Goal: Obtain resource: Download file/media

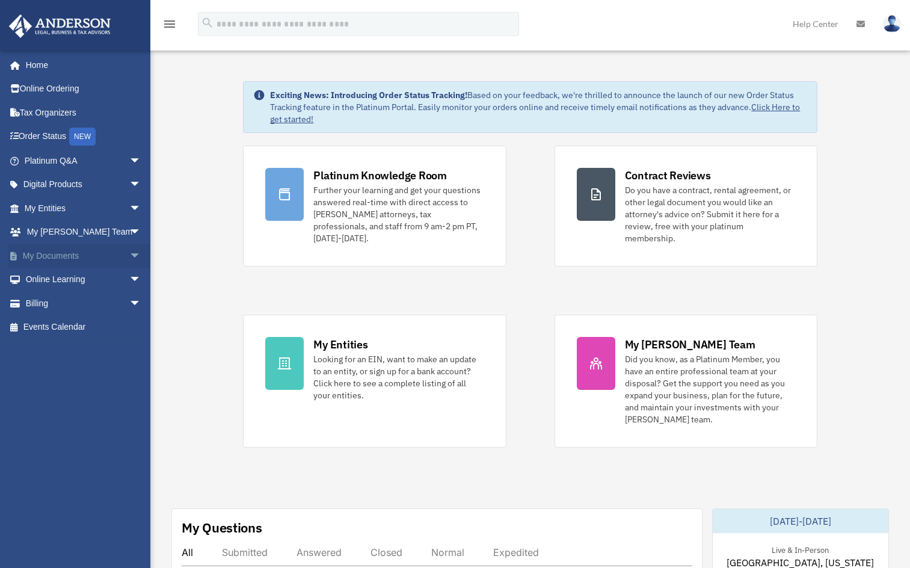
click at [129, 255] on span "arrow_drop_down" at bounding box center [141, 256] width 24 height 25
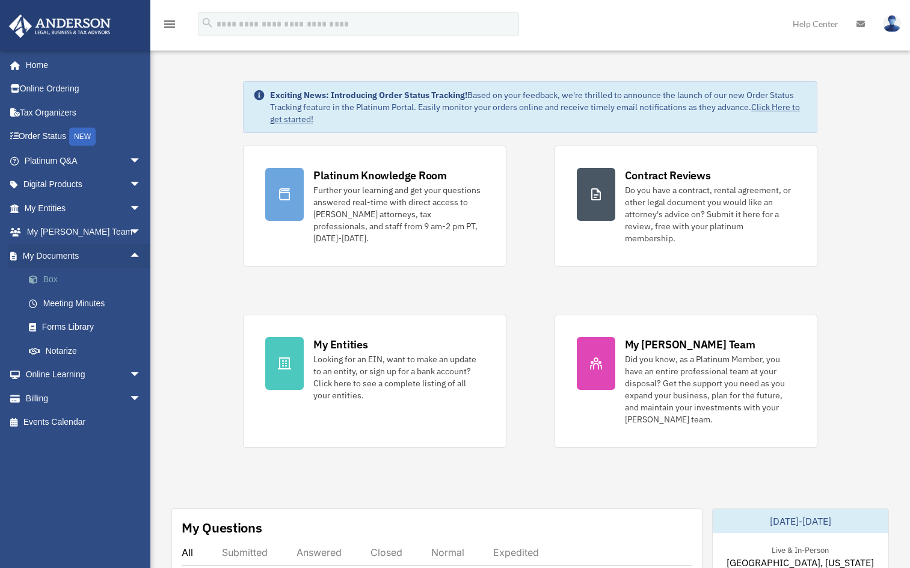
click at [78, 278] on link "Box" at bounding box center [88, 280] width 142 height 24
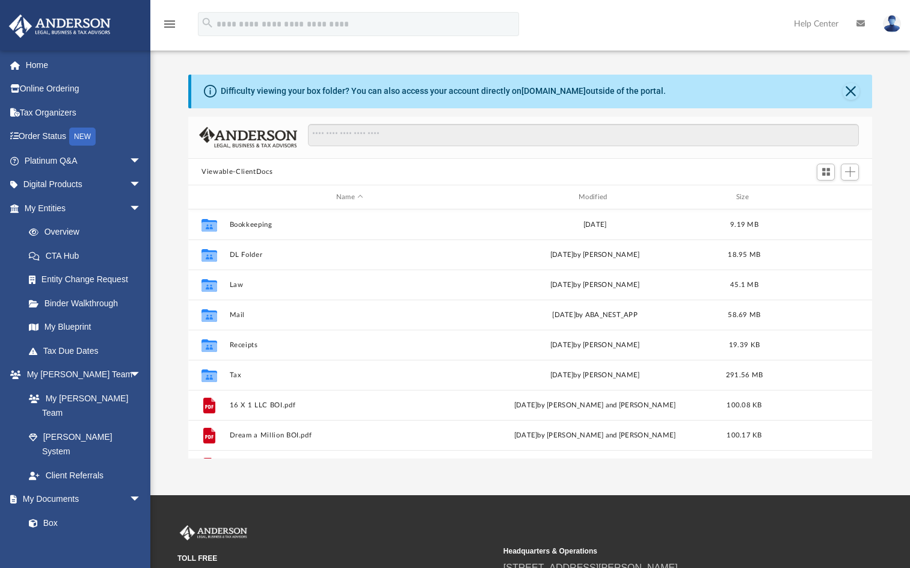
scroll to position [265, 674]
click at [78, 278] on link "Entity Change Request" at bounding box center [88, 280] width 142 height 24
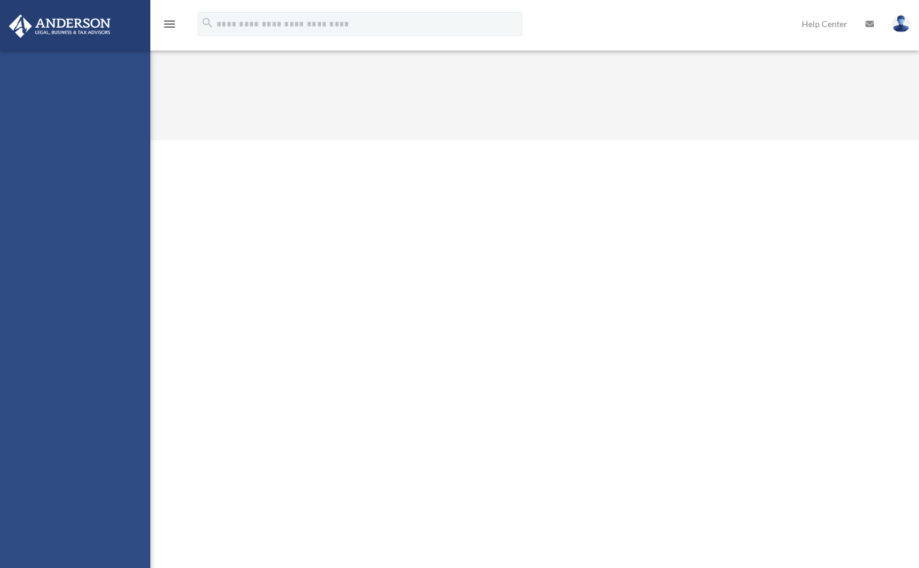
click at [234, 140] on html "X Get a chance to win 6 months of Platinum for free just by filling out this su…" at bounding box center [459, 70] width 919 height 140
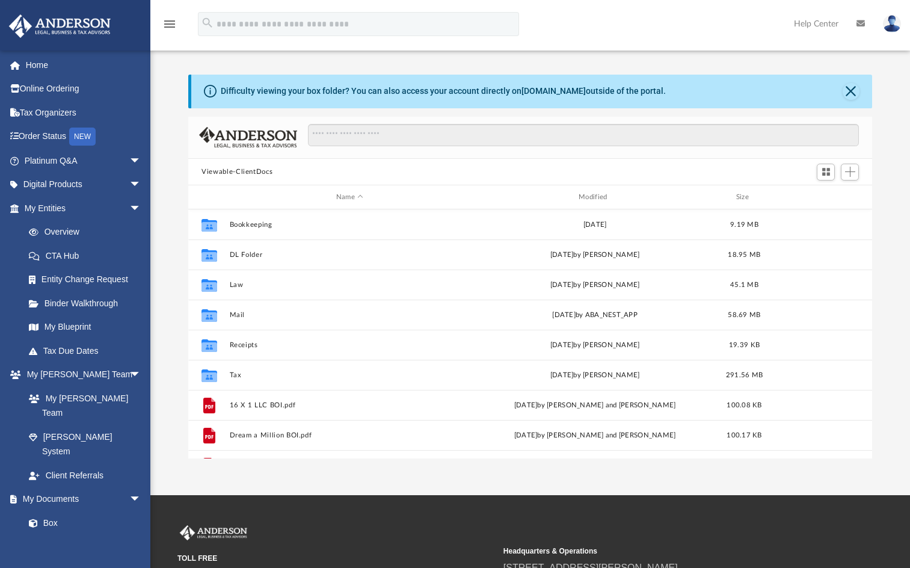
scroll to position [265, 674]
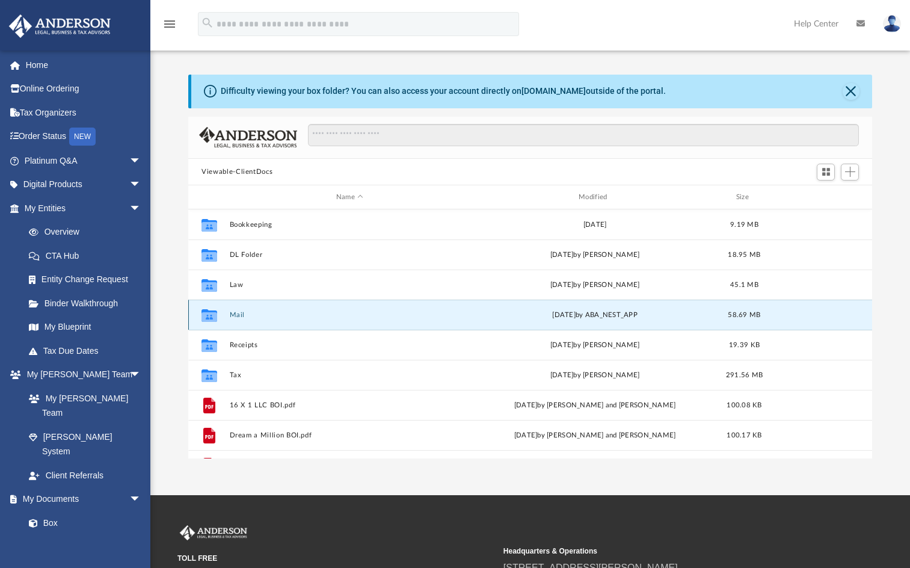
click at [236, 317] on button "Mail" at bounding box center [350, 315] width 240 height 8
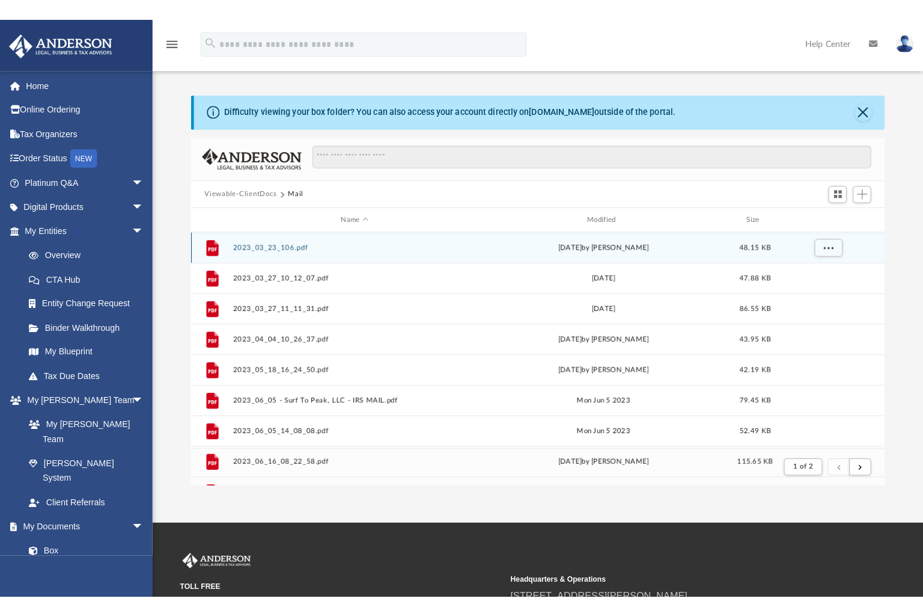
scroll to position [227, 674]
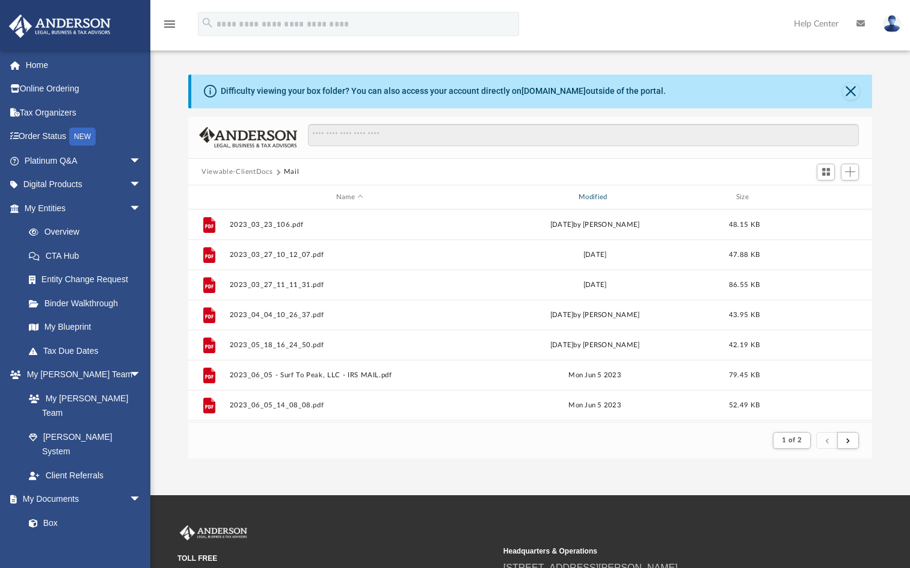
click at [594, 197] on div "Modified" at bounding box center [594, 197] width 240 height 11
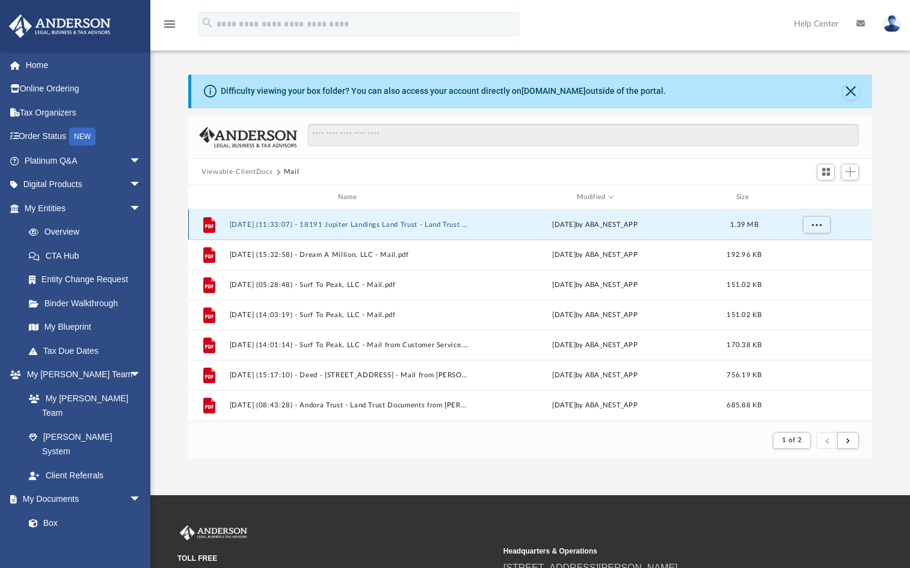
click at [395, 226] on button "2025.09.03 (11:33:07) - 18191 Jupiter Landings Land Trust - Land Trust Document…" at bounding box center [350, 225] width 240 height 8
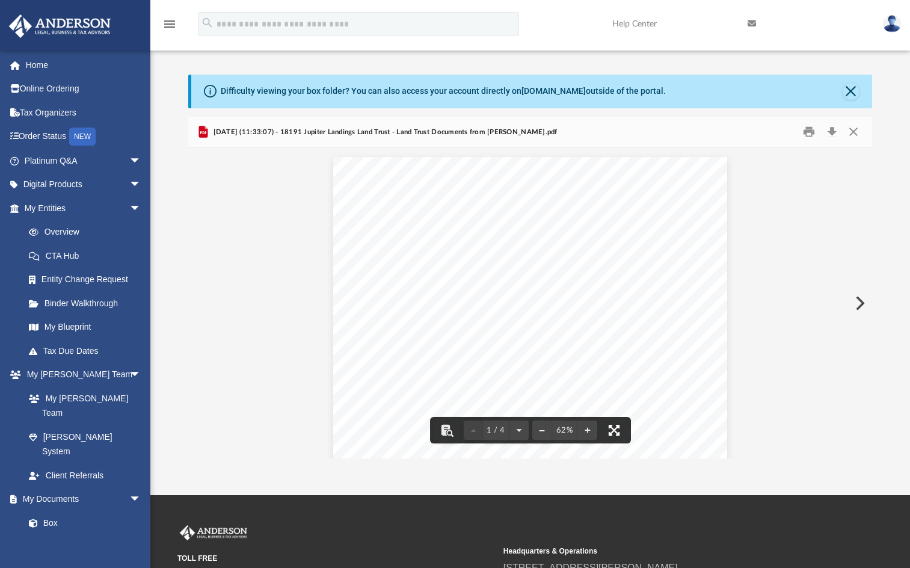
click at [611, 427] on button "File preview" at bounding box center [614, 430] width 26 height 26
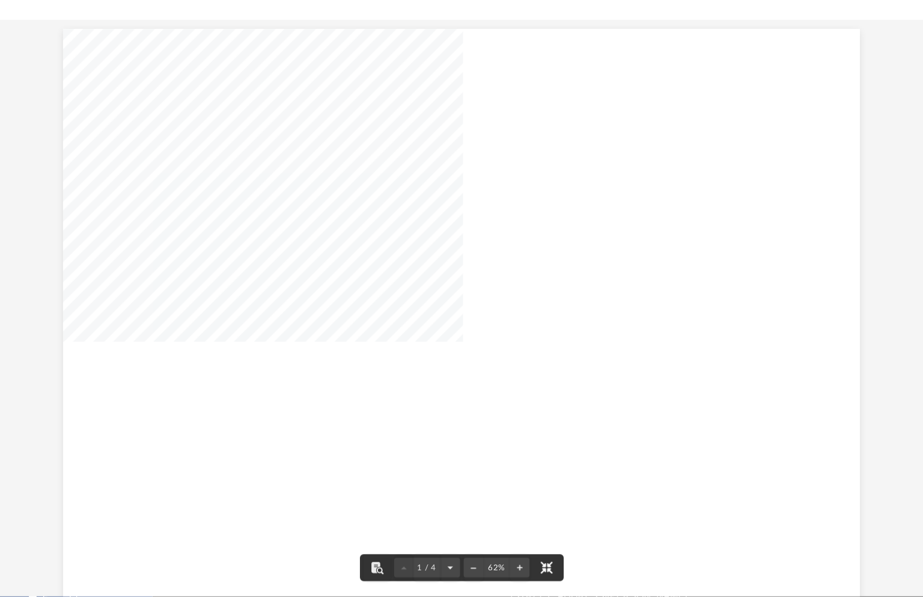
scroll to position [227, 687]
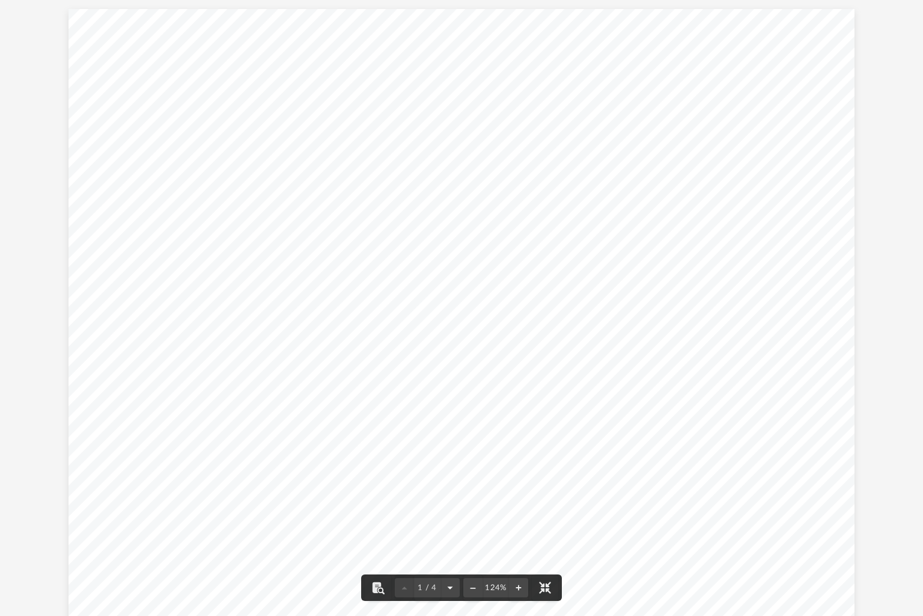
click at [448, 567] on button "File preview" at bounding box center [450, 587] width 19 height 26
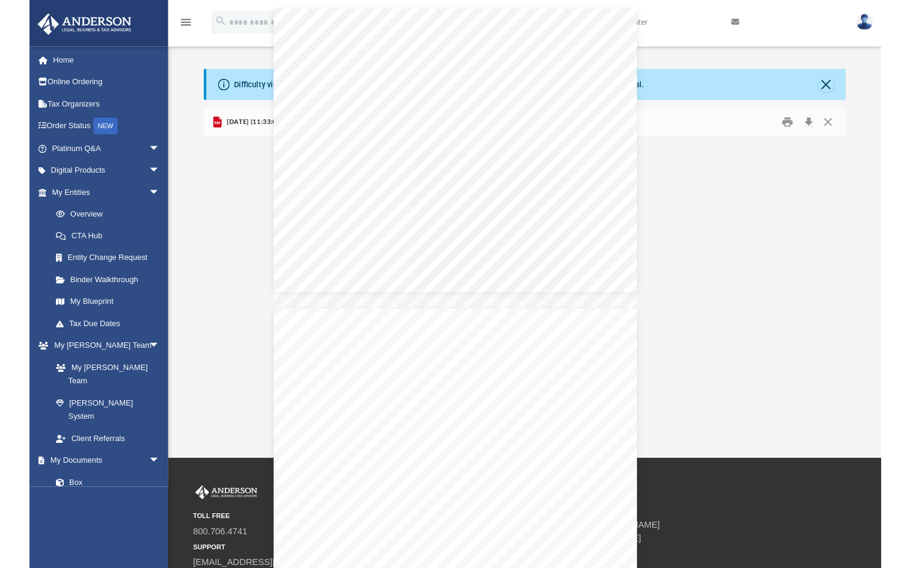
scroll to position [227, 674]
